Goal: Navigation & Orientation: Find specific page/section

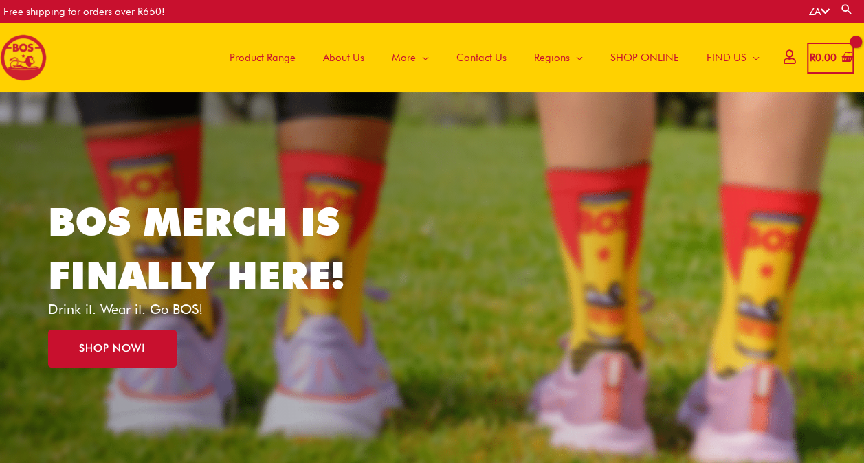
click at [340, 56] on span "About Us" at bounding box center [343, 57] width 41 height 41
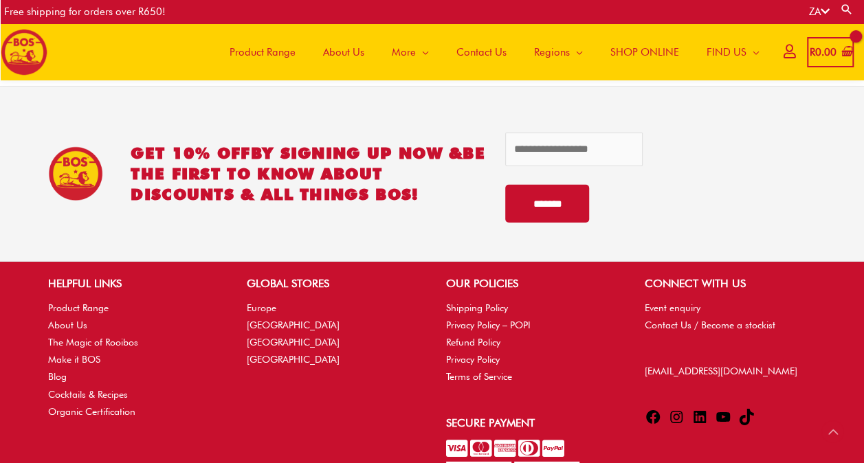
scroll to position [2125, 0]
